Goal: Information Seeking & Learning: Learn about a topic

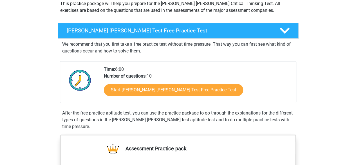
scroll to position [109, 0]
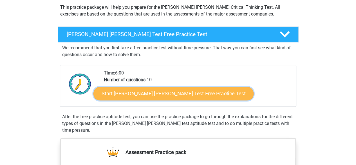
click at [178, 95] on link "Start Watson Glaser Test Free Practice Test" at bounding box center [173, 94] width 160 height 14
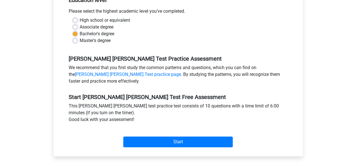
scroll to position [131, 0]
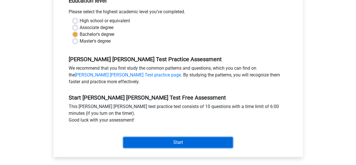
click at [182, 138] on input "Start" at bounding box center [177, 142] width 109 height 11
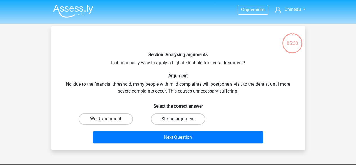
click at [177, 120] on label "Strong argument" at bounding box center [178, 118] width 54 height 11
click at [178, 120] on input "Strong argument" at bounding box center [180, 121] width 4 height 4
radio input "true"
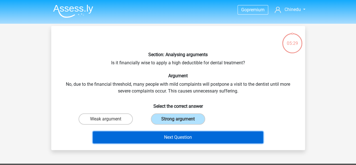
click at [185, 136] on button "Next Question" at bounding box center [178, 137] width 170 height 12
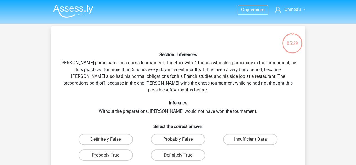
scroll to position [26, 0]
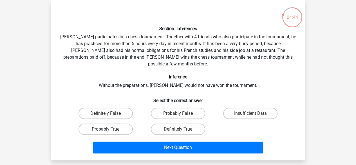
click at [100, 123] on label "Probably True" at bounding box center [106, 128] width 54 height 11
click at [106, 129] on input "Probably True" at bounding box center [108, 131] width 4 height 4
radio input "true"
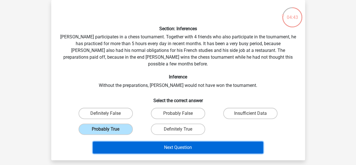
click at [184, 141] on button "Next Question" at bounding box center [178, 147] width 170 height 12
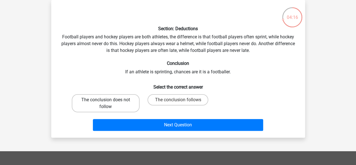
click at [106, 99] on label "The conclusion does not follow" at bounding box center [106, 103] width 68 height 18
click at [106, 100] on input "The conclusion does not follow" at bounding box center [108, 102] width 4 height 4
radio input "true"
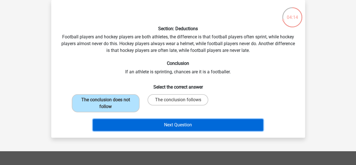
click at [169, 124] on button "Next Question" at bounding box center [178, 125] width 170 height 12
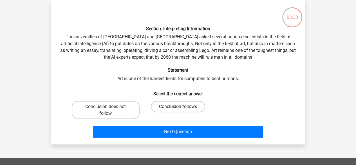
click at [172, 107] on label "Conclusion follows" at bounding box center [178, 106] width 54 height 11
click at [178, 107] on input "Conclusion follows" at bounding box center [180, 108] width 4 height 4
radio input "true"
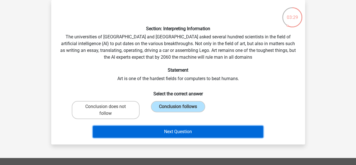
click at [186, 135] on button "Next Question" at bounding box center [178, 132] width 170 height 12
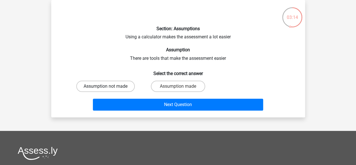
click at [116, 87] on label "Assumption not made" at bounding box center [105, 85] width 59 height 11
click at [109, 87] on input "Assumption not made" at bounding box center [108, 88] width 4 height 4
radio input "true"
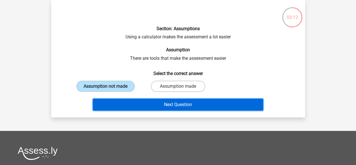
click at [177, 103] on button "Next Question" at bounding box center [178, 105] width 170 height 12
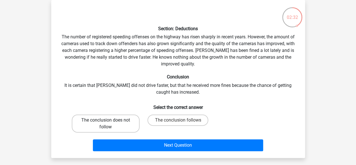
click at [112, 123] on label "The conclusion does not follow" at bounding box center [106, 123] width 68 height 18
click at [109, 123] on input "The conclusion does not follow" at bounding box center [108, 122] width 4 height 4
radio input "true"
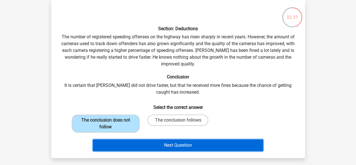
click at [169, 145] on button "Next Question" at bounding box center [178, 145] width 170 height 12
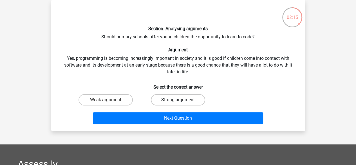
click at [173, 100] on label "Strong argument" at bounding box center [178, 99] width 54 height 11
click at [178, 100] on input "Strong argument" at bounding box center [180, 102] width 4 height 4
radio input "true"
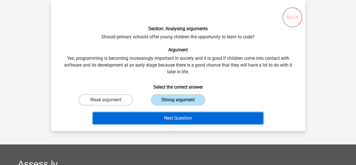
click at [174, 114] on button "Next Question" at bounding box center [178, 118] width 170 height 12
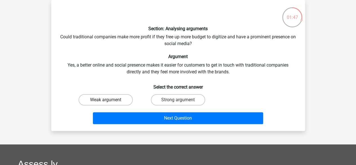
click at [115, 100] on label "Weak argument" at bounding box center [106, 99] width 54 height 11
click at [109, 100] on input "Weak argument" at bounding box center [108, 102] width 4 height 4
radio input "true"
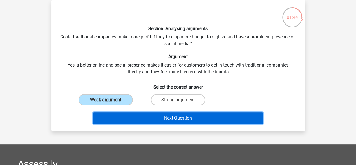
click at [220, 118] on button "Next Question" at bounding box center [178, 118] width 170 height 12
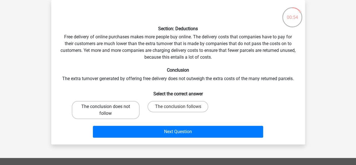
click at [118, 109] on label "The conclusion does not follow" at bounding box center [106, 110] width 68 height 18
click at [109, 109] on input "The conclusion does not follow" at bounding box center [108, 108] width 4 height 4
radio input "true"
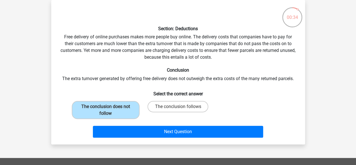
click at [180, 108] on input "The conclusion follows" at bounding box center [180, 108] width 4 height 4
radio input "true"
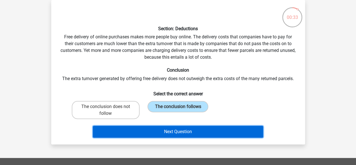
click at [187, 130] on button "Next Question" at bounding box center [178, 132] width 170 height 12
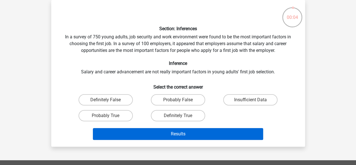
drag, startPoint x: 240, startPoint y: 101, endPoint x: 211, endPoint y: 133, distance: 43.4
click at [211, 133] on div "Section: Inferences In a survey of 750 young adults, job security and work envi…" at bounding box center [177, 73] width 249 height 137
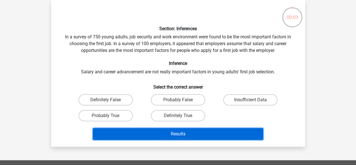
click at [211, 133] on button "Results" at bounding box center [178, 134] width 170 height 12
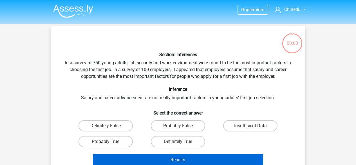
scroll to position [26, 0]
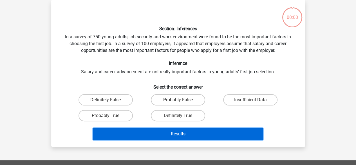
click at [204, 134] on button "Results" at bounding box center [178, 134] width 170 height 12
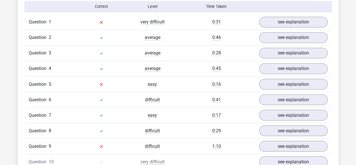
scroll to position [454, 0]
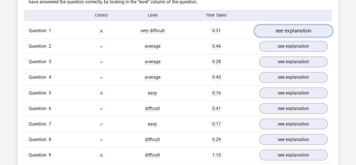
click at [299, 28] on link "see explanation" at bounding box center [293, 31] width 79 height 12
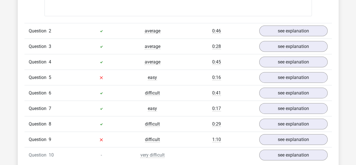
scroll to position [610, 0]
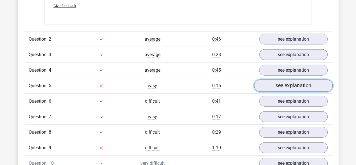
click at [294, 82] on link "see explanation" at bounding box center [293, 85] width 79 height 12
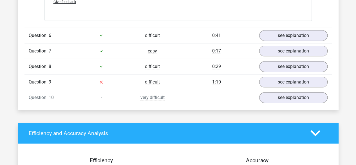
scroll to position [965, 0]
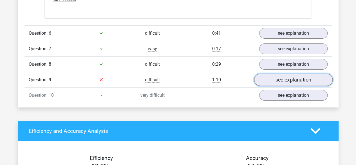
click at [302, 73] on link "see explanation" at bounding box center [293, 79] width 79 height 12
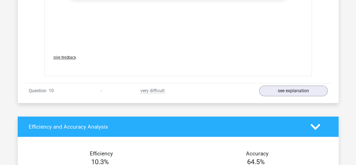
scroll to position [1295, 0]
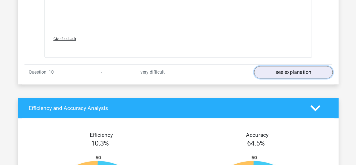
click at [301, 67] on link "see explanation" at bounding box center [293, 72] width 79 height 12
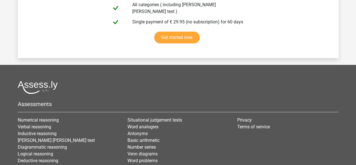
scroll to position [2058, 0]
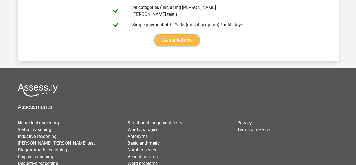
click at [183, 34] on link "Get started now" at bounding box center [176, 40] width 45 height 12
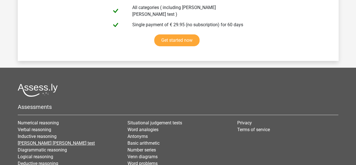
click at [43, 140] on link "[PERSON_NAME] [PERSON_NAME] test" at bounding box center [56, 142] width 77 height 5
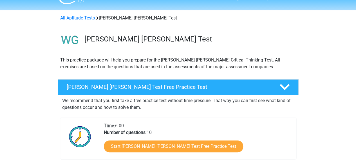
scroll to position [15, 0]
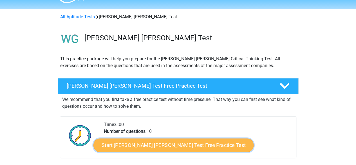
click at [166, 145] on link "Start Watson Glaser Test Free Practice Test" at bounding box center [173, 145] width 160 height 14
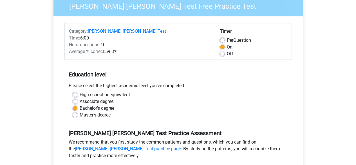
scroll to position [58, 0]
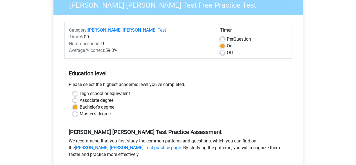
click at [80, 110] on label "Master's degree" at bounding box center [95, 113] width 31 height 7
click at [76, 110] on input "Master's degree" at bounding box center [75, 113] width 5 height 6
radio input "true"
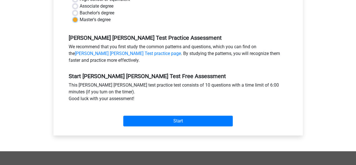
scroll to position [144, 0]
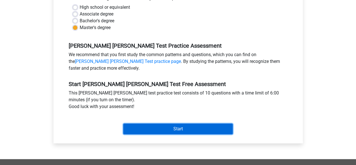
click at [174, 123] on input "Start" at bounding box center [177, 128] width 109 height 11
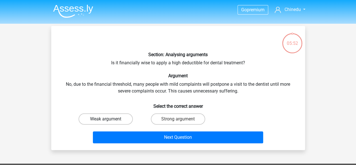
click at [117, 116] on label "Weak argument" at bounding box center [106, 118] width 54 height 11
click at [109, 119] on input "Weak argument" at bounding box center [108, 121] width 4 height 4
radio input "true"
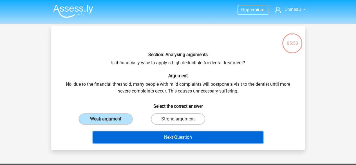
click at [176, 136] on button "Next Question" at bounding box center [178, 137] width 170 height 12
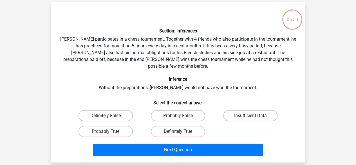
scroll to position [26, 0]
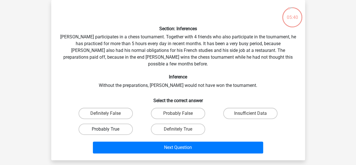
click at [113, 123] on label "Probably True" at bounding box center [106, 128] width 54 height 11
click at [109, 129] on input "Probably True" at bounding box center [108, 131] width 4 height 4
radio input "true"
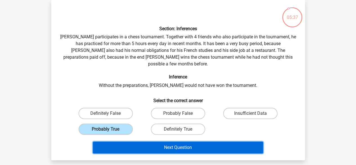
click at [172, 141] on button "Next Question" at bounding box center [178, 147] width 170 height 12
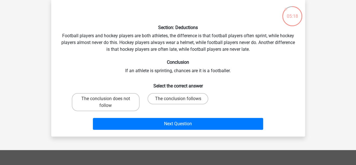
scroll to position [26, 0]
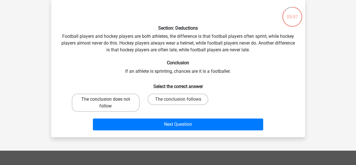
click at [110, 102] on label "The conclusion does not follow" at bounding box center [106, 102] width 68 height 18
click at [109, 102] on input "The conclusion does not follow" at bounding box center [108, 101] width 4 height 4
radio input "true"
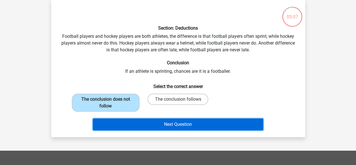
click at [194, 125] on button "Next Question" at bounding box center [178, 124] width 170 height 12
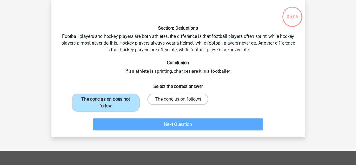
scroll to position [26, 0]
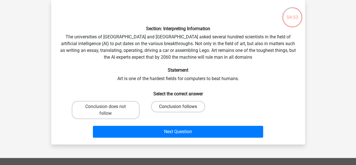
click at [173, 107] on label "Conclusion follows" at bounding box center [178, 106] width 54 height 11
click at [178, 107] on input "Conclusion follows" at bounding box center [180, 108] width 4 height 4
radio input "true"
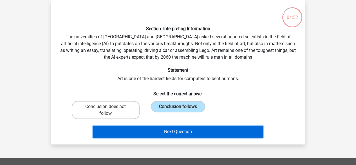
click at [171, 131] on button "Next Question" at bounding box center [178, 132] width 170 height 12
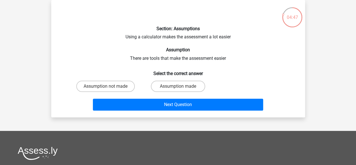
click at [178, 89] on input "Assumption made" at bounding box center [180, 88] width 4 height 4
radio input "true"
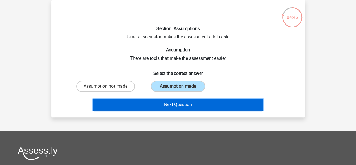
click at [171, 104] on button "Next Question" at bounding box center [178, 105] width 170 height 12
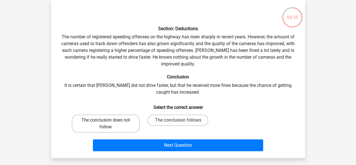
click at [117, 125] on label "The conclusion does not follow" at bounding box center [106, 123] width 68 height 18
click at [109, 124] on input "The conclusion does not follow" at bounding box center [108, 122] width 4 height 4
radio input "true"
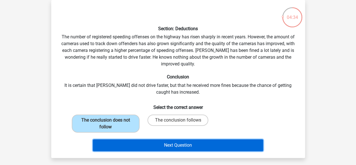
click at [157, 142] on button "Next Question" at bounding box center [178, 145] width 170 height 12
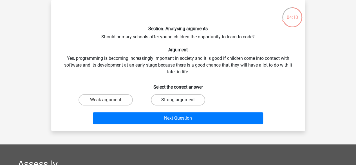
click at [176, 99] on label "Strong argument" at bounding box center [178, 99] width 54 height 11
click at [178, 100] on input "Strong argument" at bounding box center [180, 102] width 4 height 4
radio input "true"
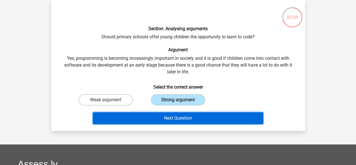
click at [163, 116] on button "Next Question" at bounding box center [178, 118] width 170 height 12
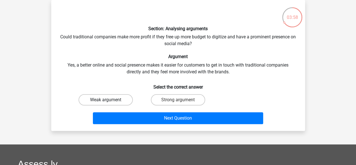
click at [116, 99] on label "Weak argument" at bounding box center [106, 99] width 54 height 11
click at [109, 100] on input "Weak argument" at bounding box center [108, 102] width 4 height 4
radio input "true"
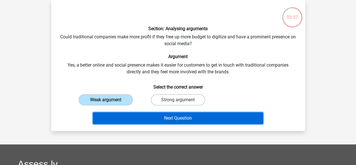
click at [163, 118] on button "Next Question" at bounding box center [178, 118] width 170 height 12
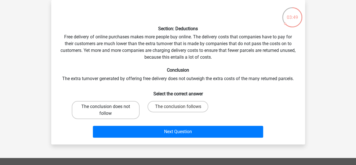
click at [109, 113] on label "The conclusion does not follow" at bounding box center [106, 110] width 68 height 18
click at [109, 110] on input "The conclusion does not follow" at bounding box center [108, 108] width 4 height 4
radio input "true"
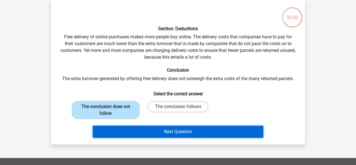
click at [165, 132] on button "Next Question" at bounding box center [178, 132] width 170 height 12
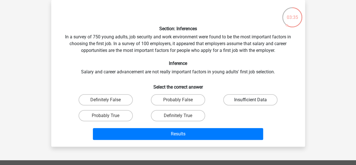
click at [245, 99] on label "Insufficient Data" at bounding box center [250, 99] width 54 height 11
click at [250, 100] on input "Insufficient Data" at bounding box center [252, 102] width 4 height 4
radio input "true"
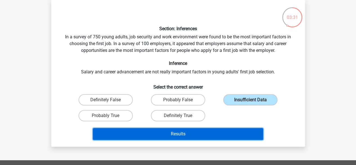
click at [179, 132] on button "Results" at bounding box center [178, 134] width 170 height 12
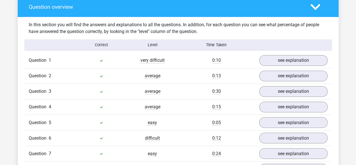
scroll to position [445, 0]
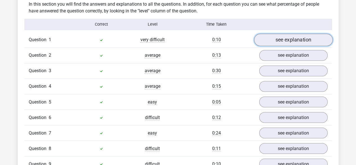
click at [297, 37] on link "see explanation" at bounding box center [293, 40] width 79 height 12
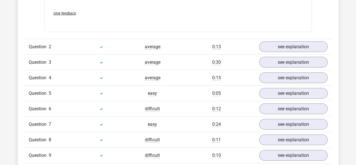
scroll to position [606, 0]
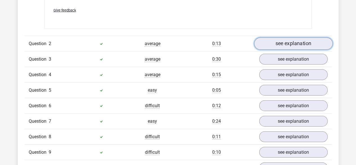
click at [304, 42] on link "see explanation" at bounding box center [293, 43] width 79 height 12
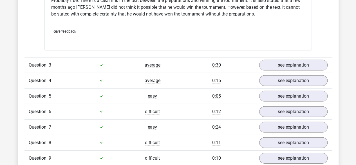
scroll to position [787, 0]
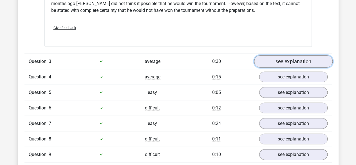
click at [294, 57] on link "see explanation" at bounding box center [293, 61] width 79 height 12
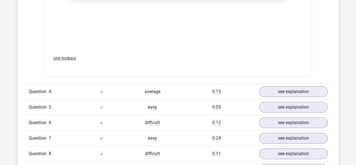
scroll to position [1117, 0]
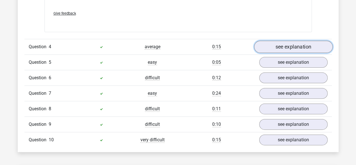
click at [303, 44] on link "see explanation" at bounding box center [293, 47] width 79 height 12
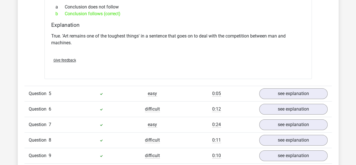
scroll to position [1281, 0]
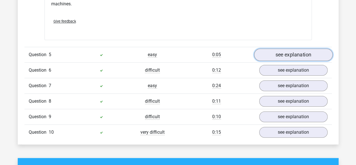
click at [289, 48] on link "see explanation" at bounding box center [293, 54] width 79 height 12
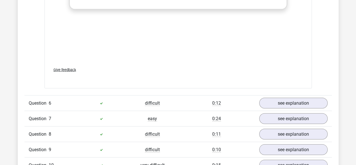
scroll to position [1587, 0]
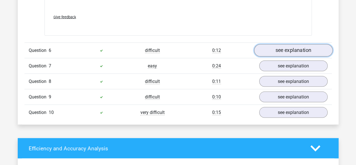
click at [304, 44] on link "see explanation" at bounding box center [293, 50] width 79 height 12
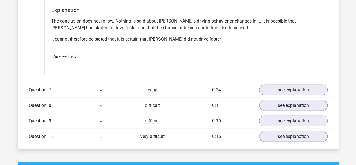
scroll to position [1762, 0]
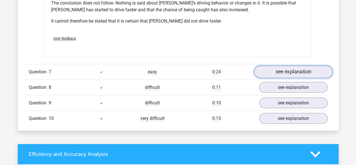
click at [306, 66] on link "see explanation" at bounding box center [293, 72] width 79 height 12
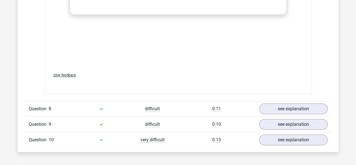
scroll to position [2041, 0]
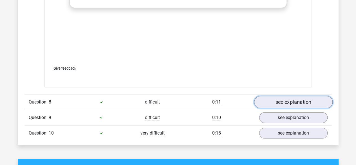
click at [300, 96] on link "see explanation" at bounding box center [293, 102] width 79 height 12
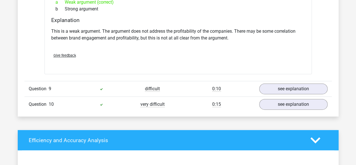
scroll to position [2211, 0]
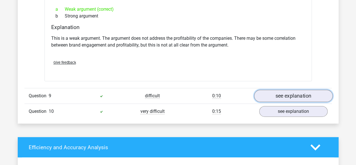
click at [302, 89] on link "see explanation" at bounding box center [293, 95] width 79 height 12
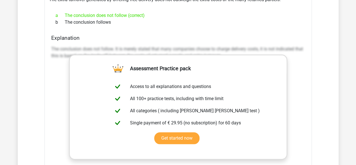
scroll to position [2373, 0]
